Goal: Book appointment/travel/reservation

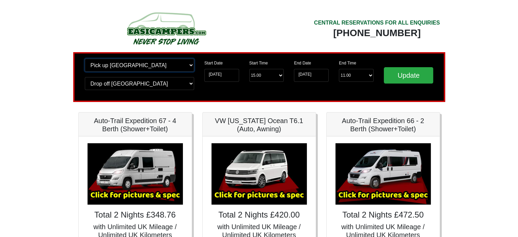
click at [191, 64] on select "Change pick up location? Pick up Edinburgh Birmingham Airport Blackburn Lancash…" at bounding box center [139, 65] width 109 height 13
select select "BLA1"
click at [85, 59] on select "Change pick up location? Pick up Edinburgh Birmingham Airport Blackburn Lancash…" at bounding box center [139, 65] width 109 height 13
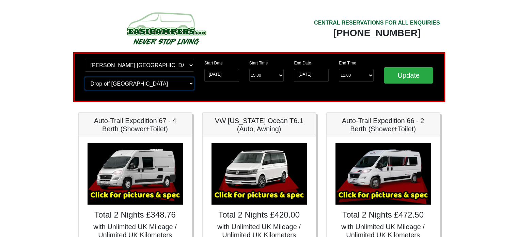
click at [188, 84] on select "Change drop off location? Drop off Edinburgh Birmingham Airport Blackburn Lanca…" at bounding box center [139, 83] width 109 height 13
select select "BLA1"
click at [85, 77] on select "Change drop off location? Drop off Edinburgh Birmingham Airport Blackburn Lanca…" at bounding box center [139, 83] width 109 height 13
click at [419, 71] on input "Update" at bounding box center [409, 75] width 50 height 16
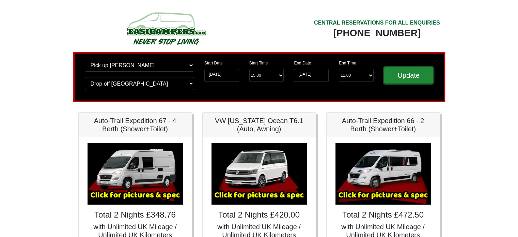
click at [417, 75] on input "Update" at bounding box center [409, 75] width 50 height 16
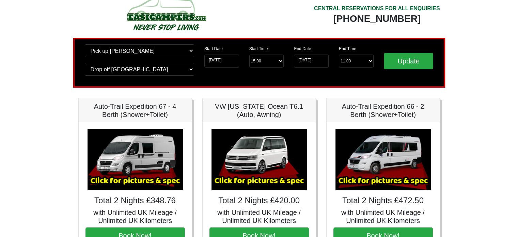
scroll to position [16, 0]
